Goal: Task Accomplishment & Management: Use online tool/utility

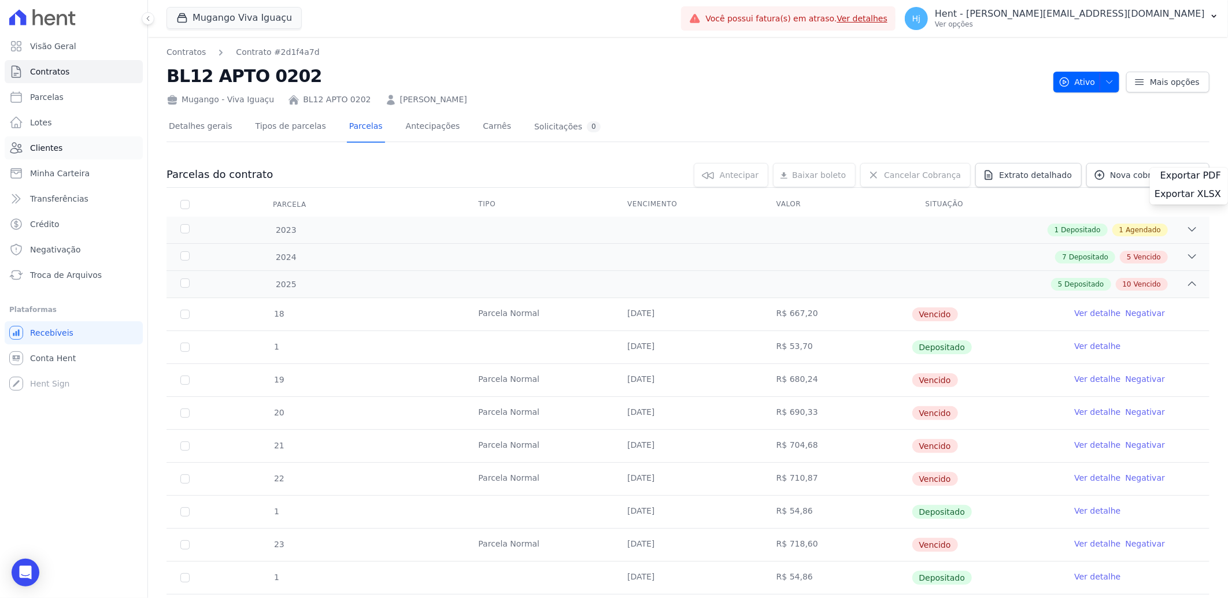
click at [44, 149] on span "Clientes" at bounding box center [46, 148] width 32 height 12
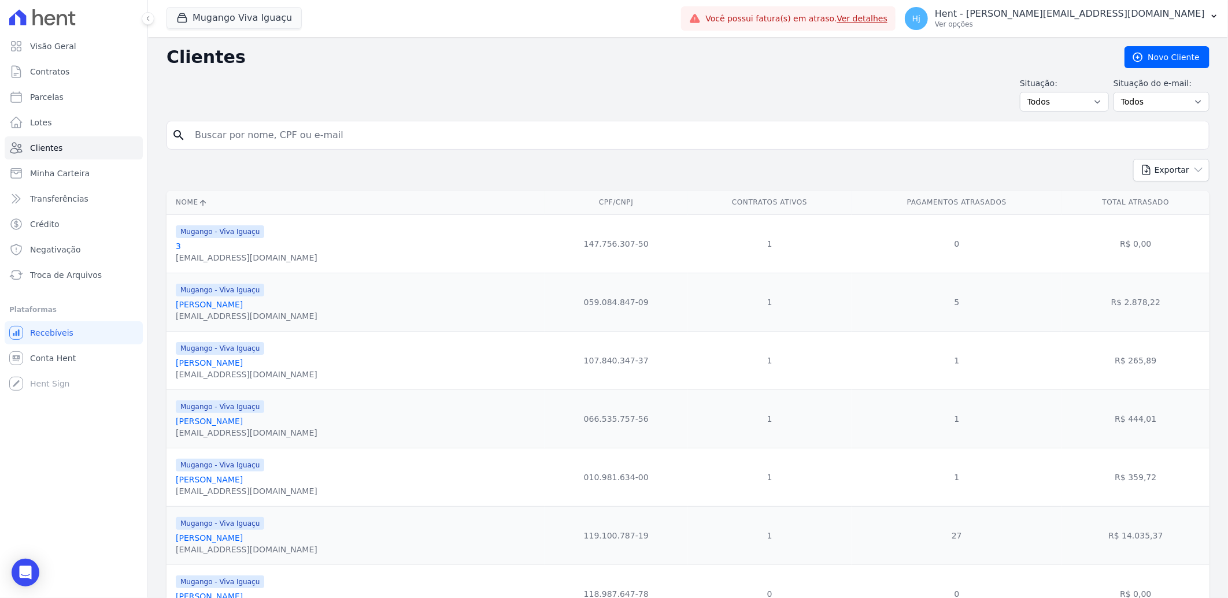
click at [284, 136] on input "search" at bounding box center [696, 135] width 1016 height 23
paste input "[PERSON_NAME]"
type input "[PERSON_NAME]"
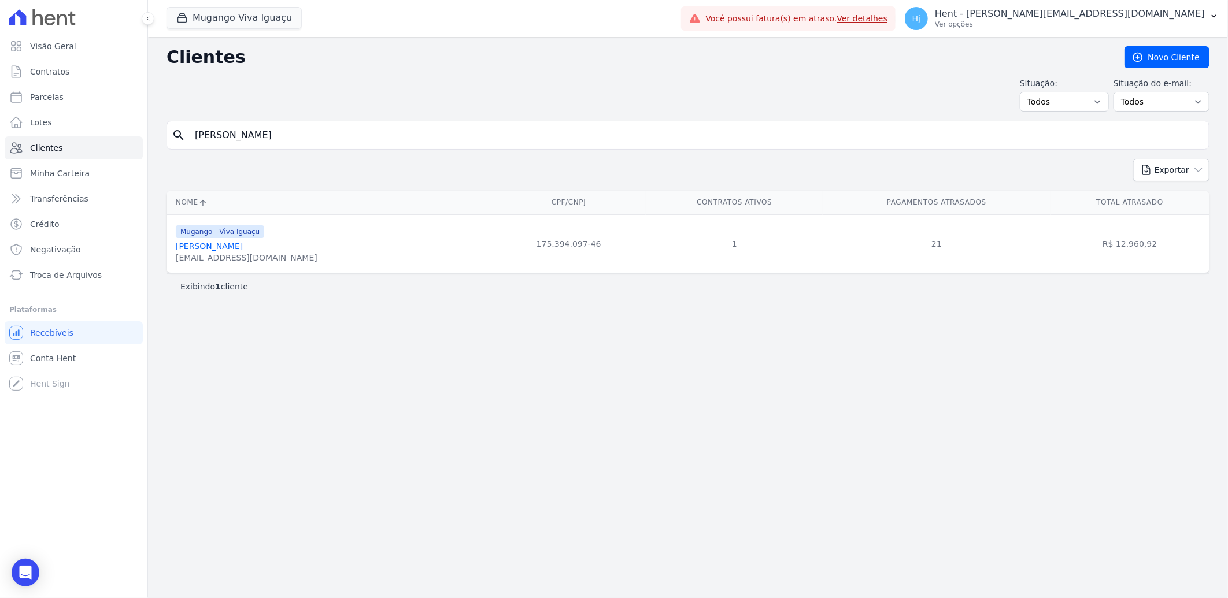
click at [228, 234] on span "Mugango - Viva Iguaçu" at bounding box center [220, 231] width 88 height 13
click at [217, 245] on link "[PERSON_NAME]" at bounding box center [209, 246] width 67 height 9
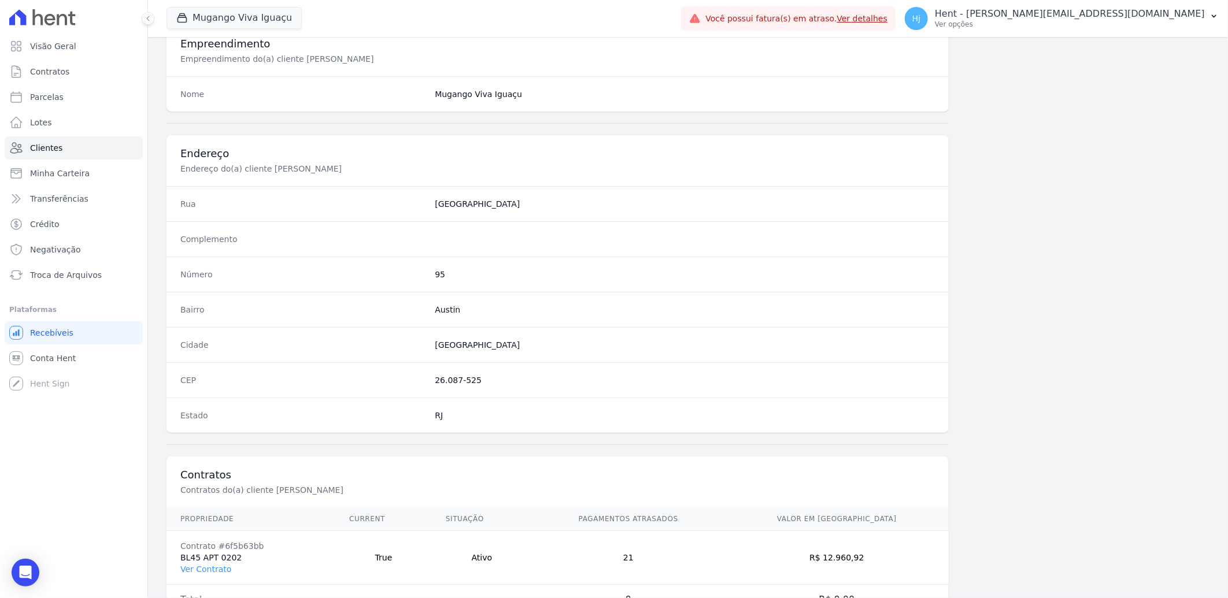
scroll to position [484, 0]
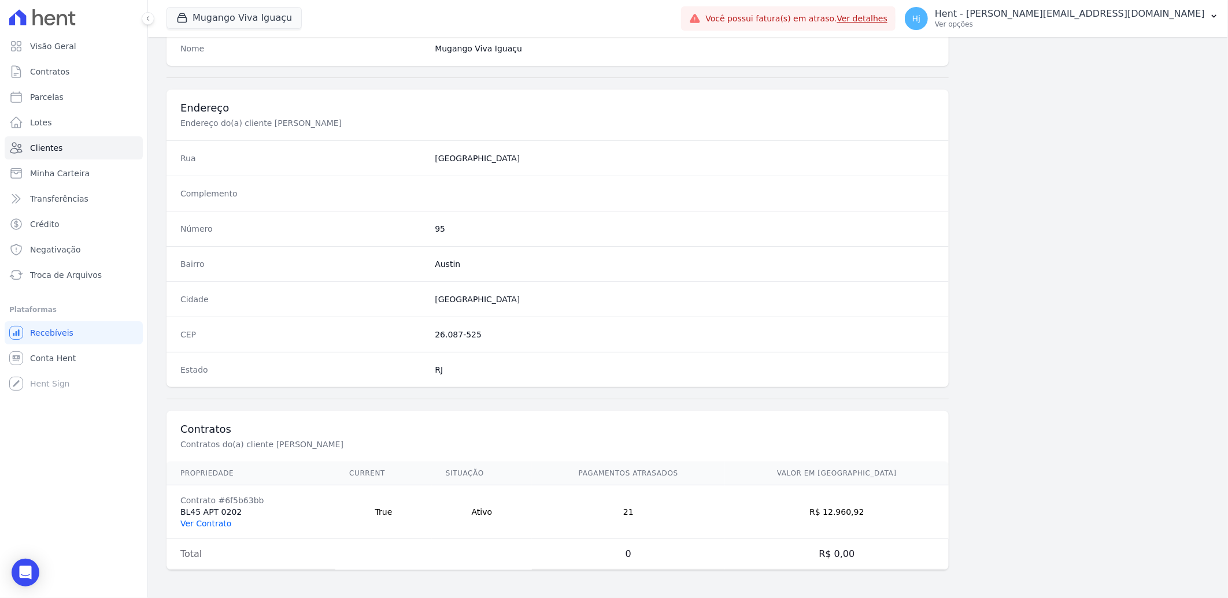
click at [194, 525] on link "Ver Contrato" at bounding box center [205, 523] width 51 height 9
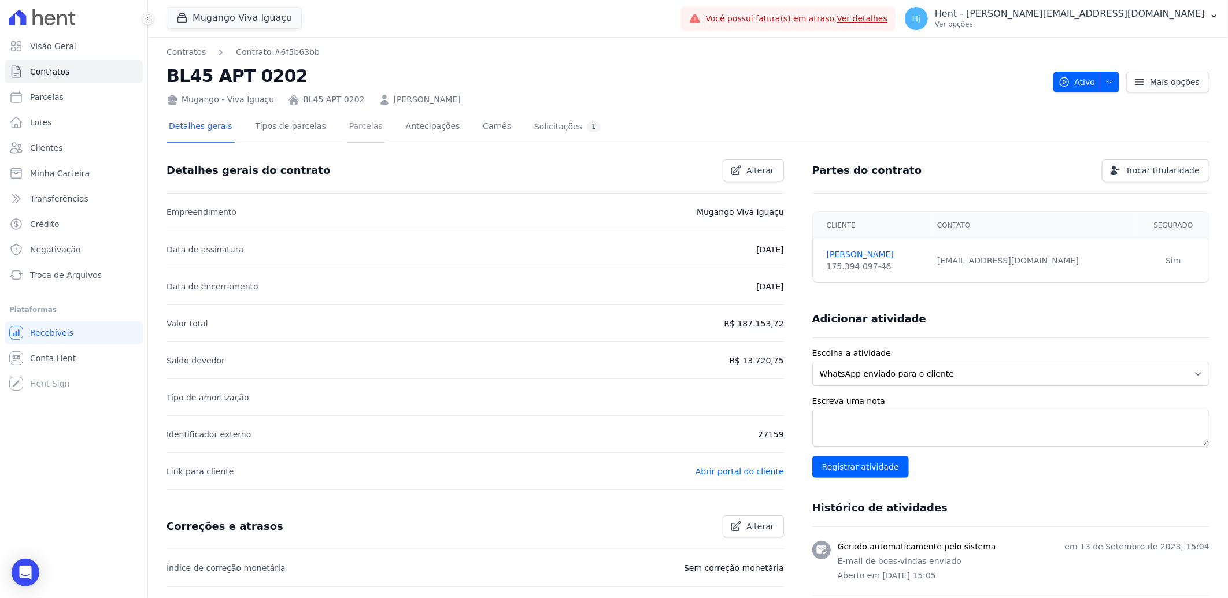
click at [347, 121] on link "Parcelas" at bounding box center [366, 127] width 38 height 31
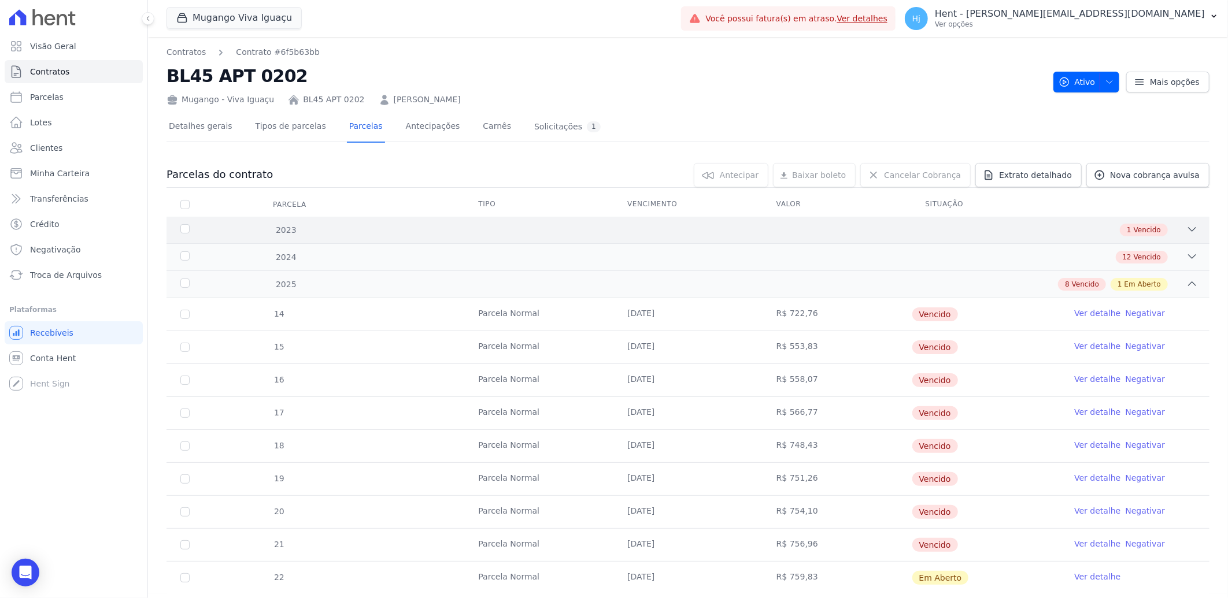
click at [278, 235] on span "2023" at bounding box center [285, 230] width 21 height 12
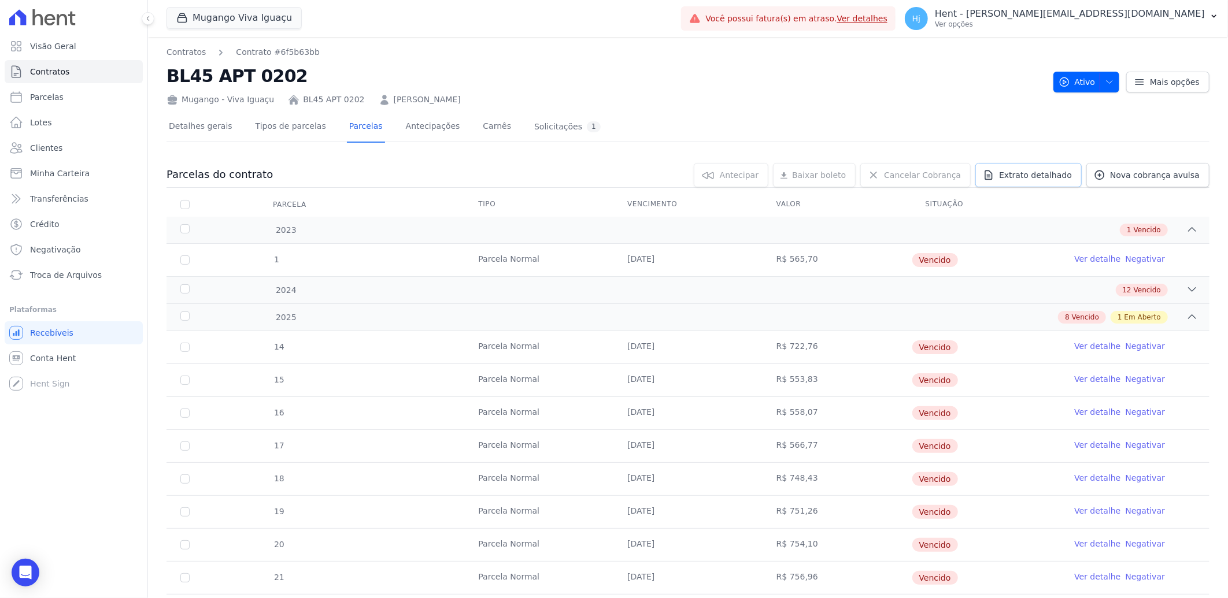
click at [1033, 180] on link "Extrato detalhado" at bounding box center [1028, 175] width 106 height 24
click at [1169, 173] on span "Exportar PDF" at bounding box center [1190, 176] width 61 height 12
